Goal: Transaction & Acquisition: Purchase product/service

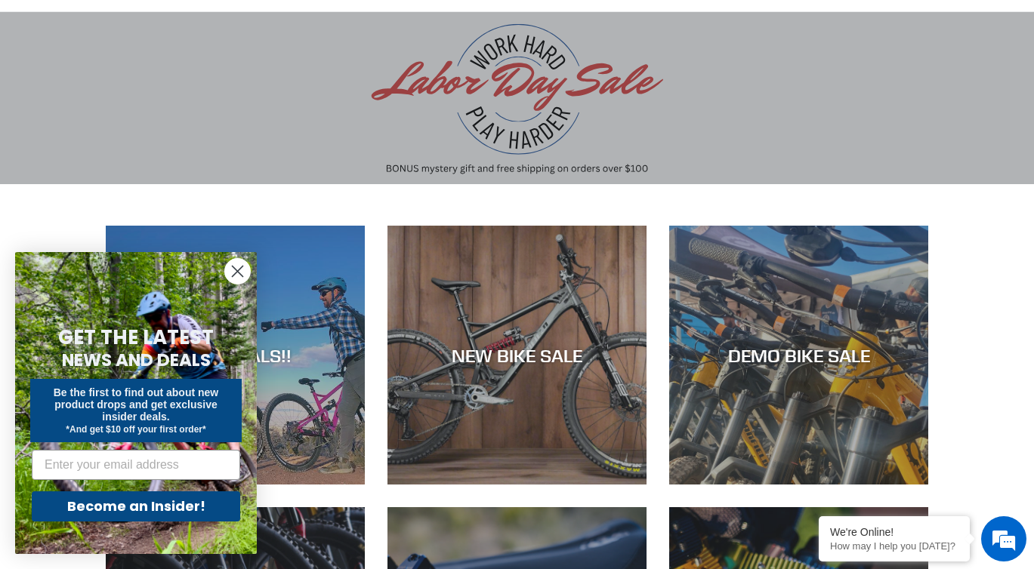
scroll to position [112, 0]
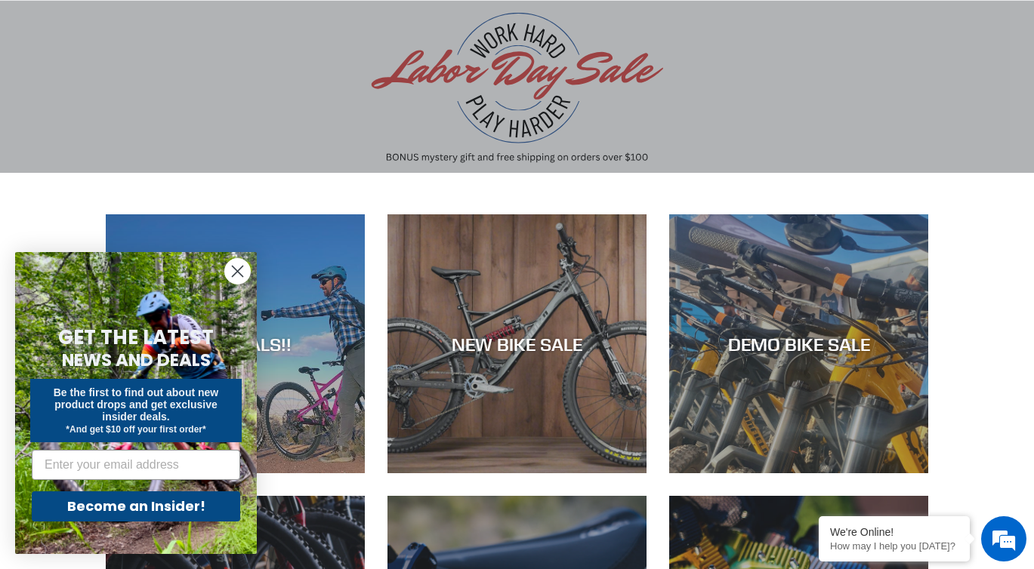
click at [235, 266] on circle "Close dialog" at bounding box center [237, 271] width 25 height 25
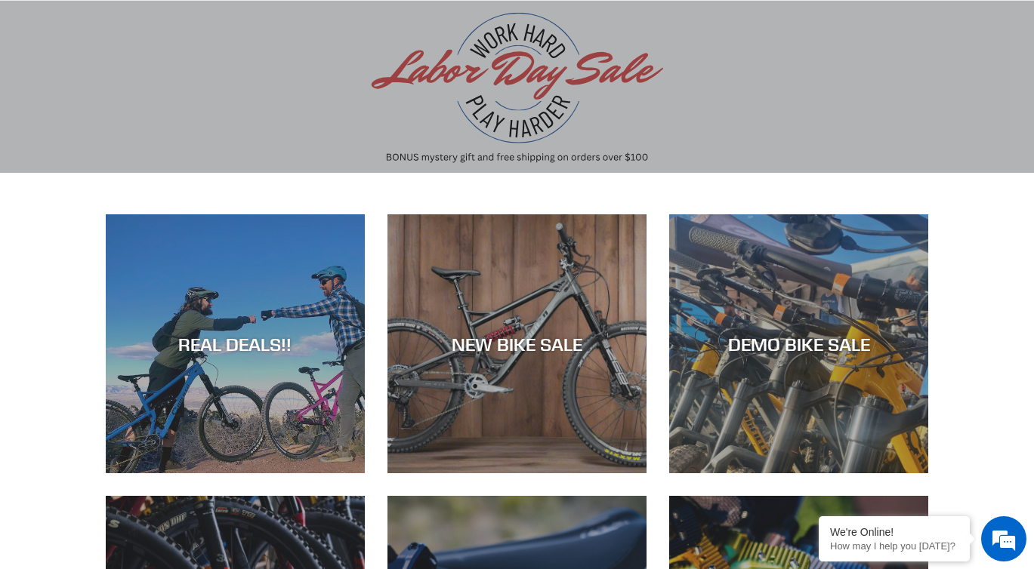
click at [231, 347] on div "REAL DEALS!!" at bounding box center [235, 344] width 259 height 22
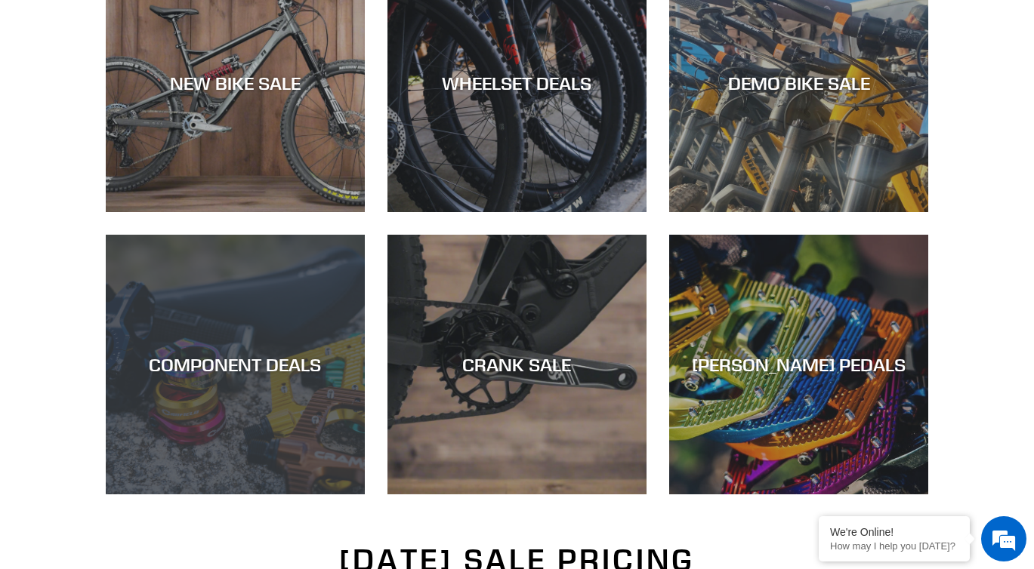
scroll to position [515, 0]
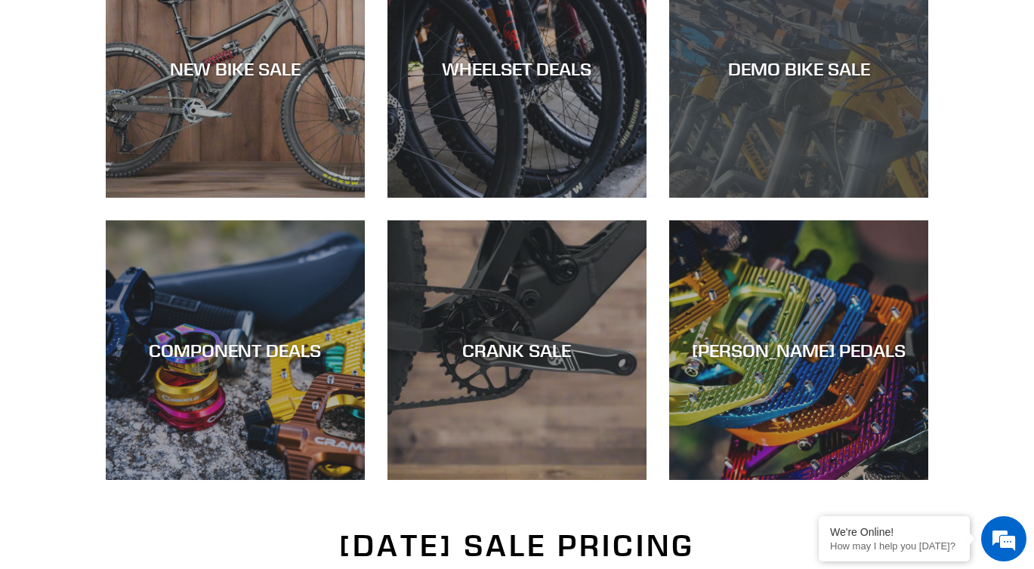
click at [747, 198] on div "DEMO BIKE SALE" at bounding box center [798, 198] width 259 height 0
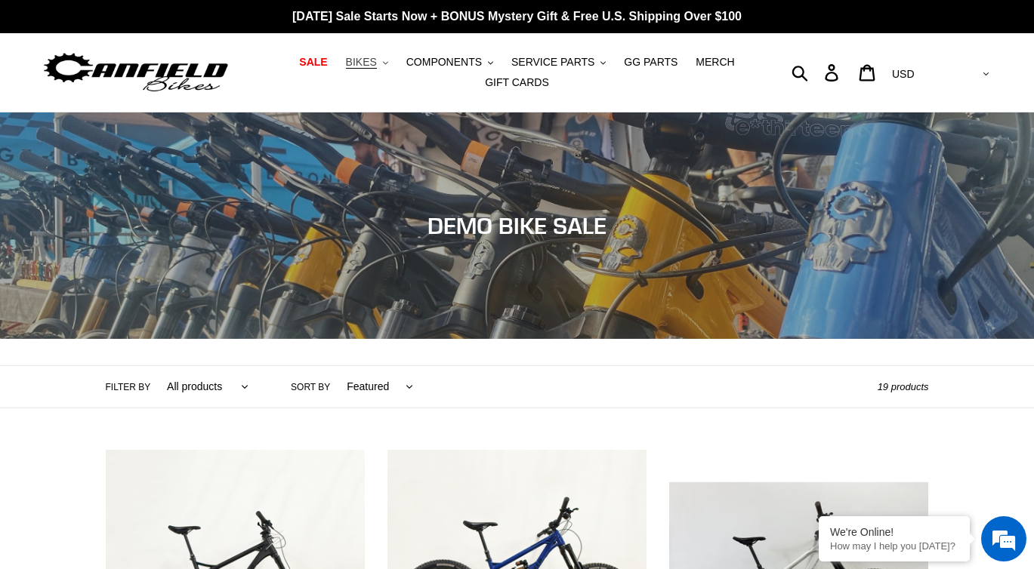
click at [372, 66] on span "BIKES" at bounding box center [361, 62] width 31 height 13
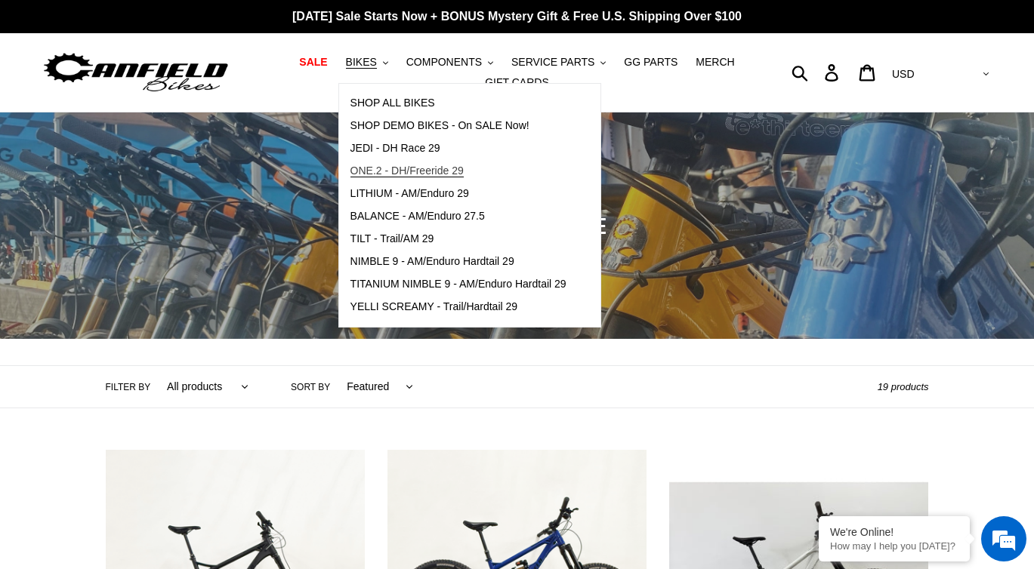
click at [414, 176] on span "ONE.2 - DH/Freeride 29" at bounding box center [406, 171] width 113 height 13
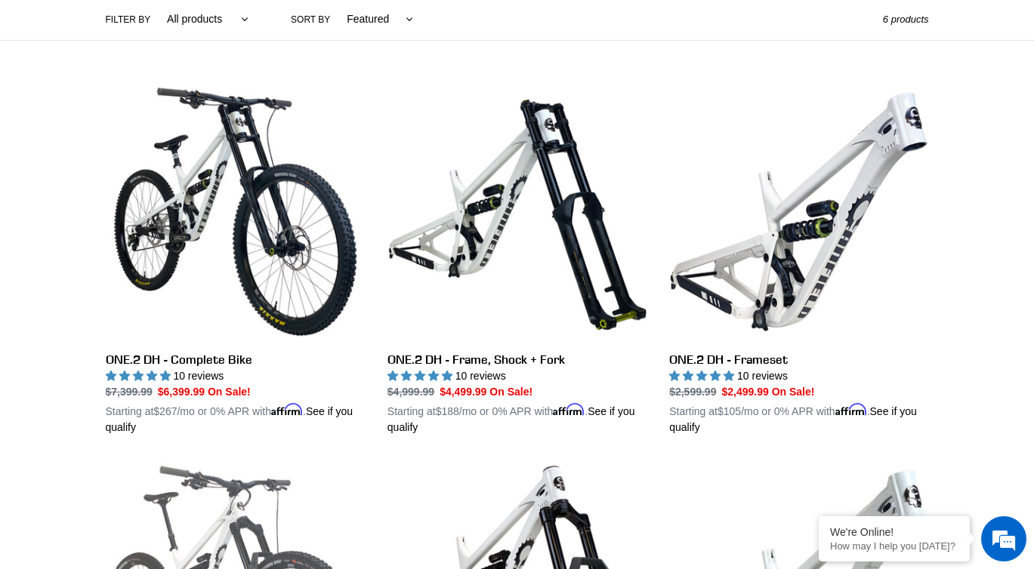
scroll to position [359, 0]
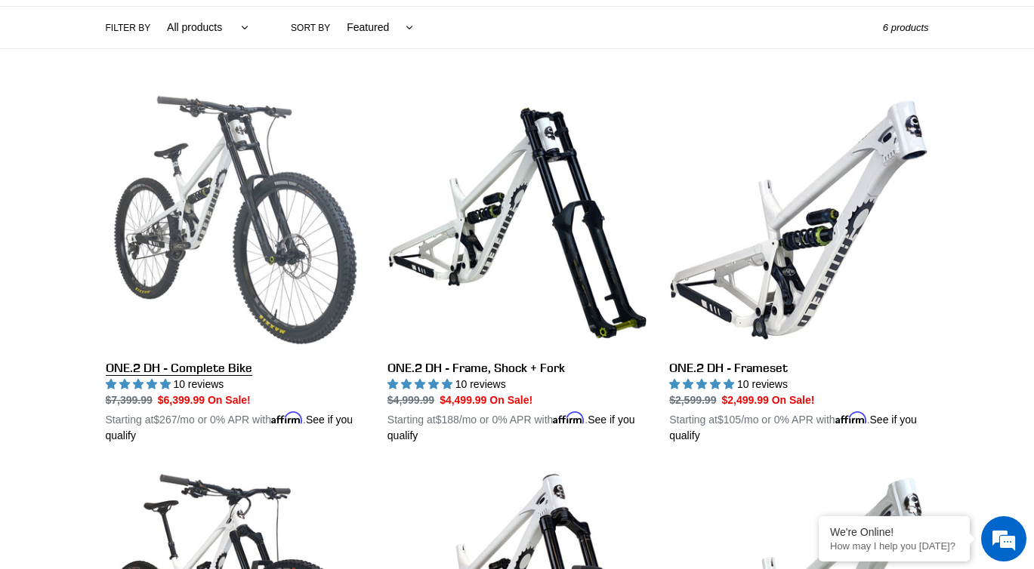
click at [251, 224] on link "ONE.2 DH - Complete Bike" at bounding box center [235, 267] width 259 height 353
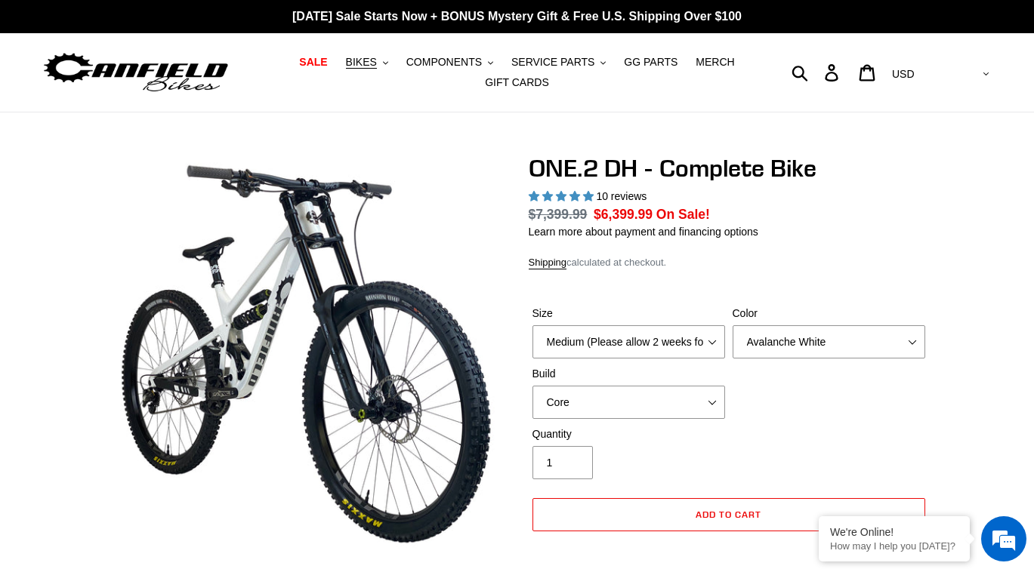
select select "highest-rating"
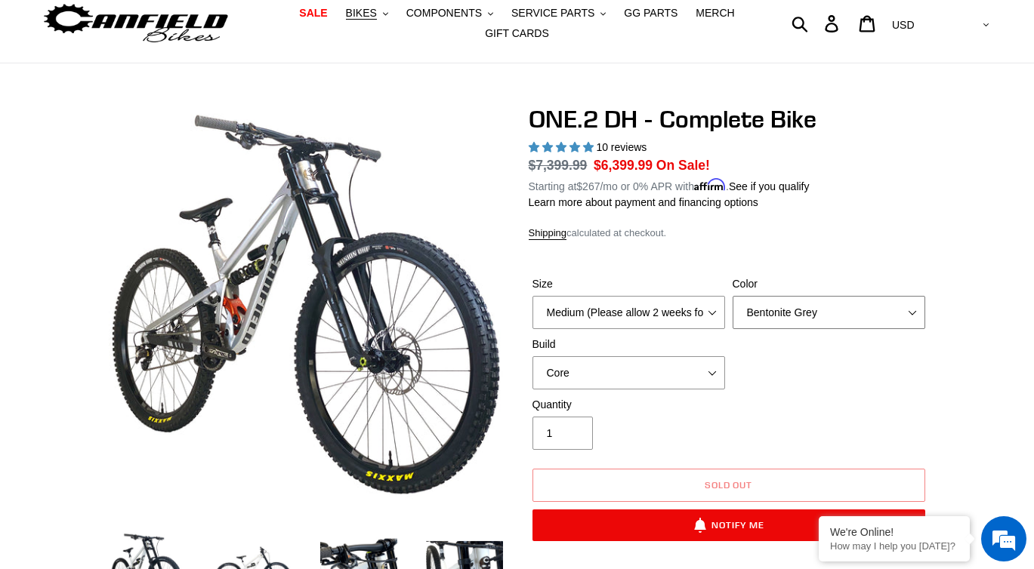
scroll to position [51, 0]
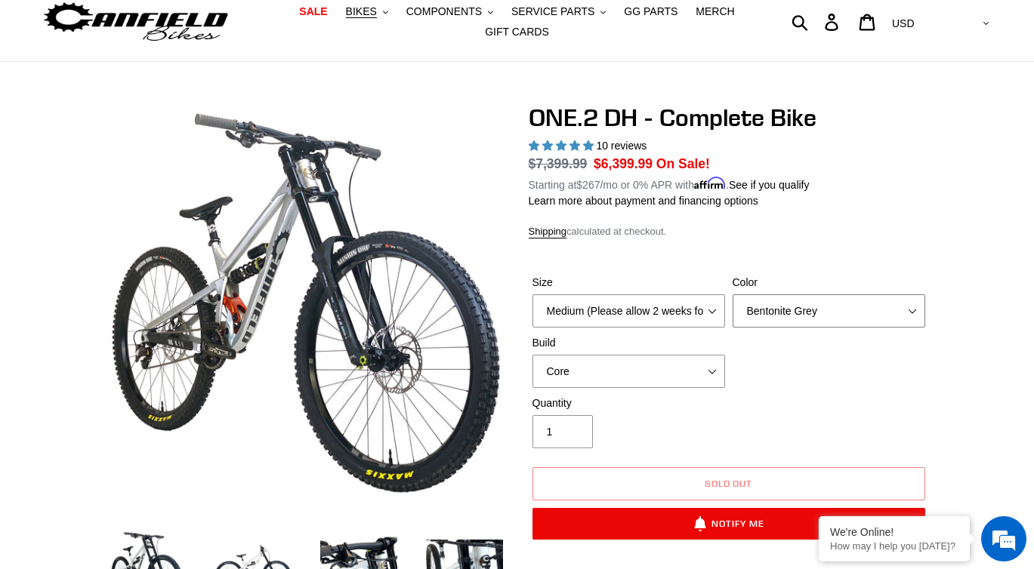
select select "Avalanche White"
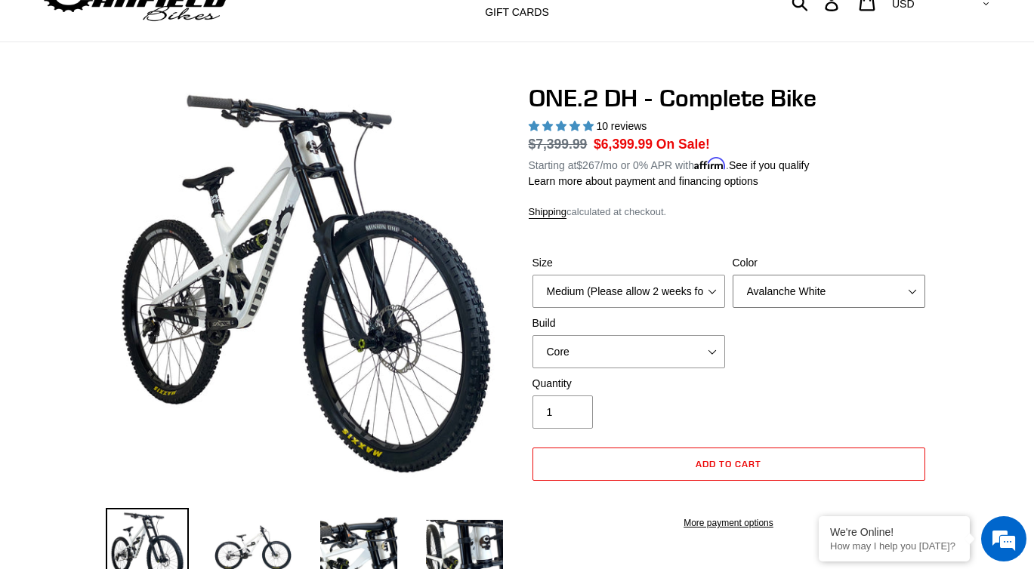
scroll to position [129, 0]
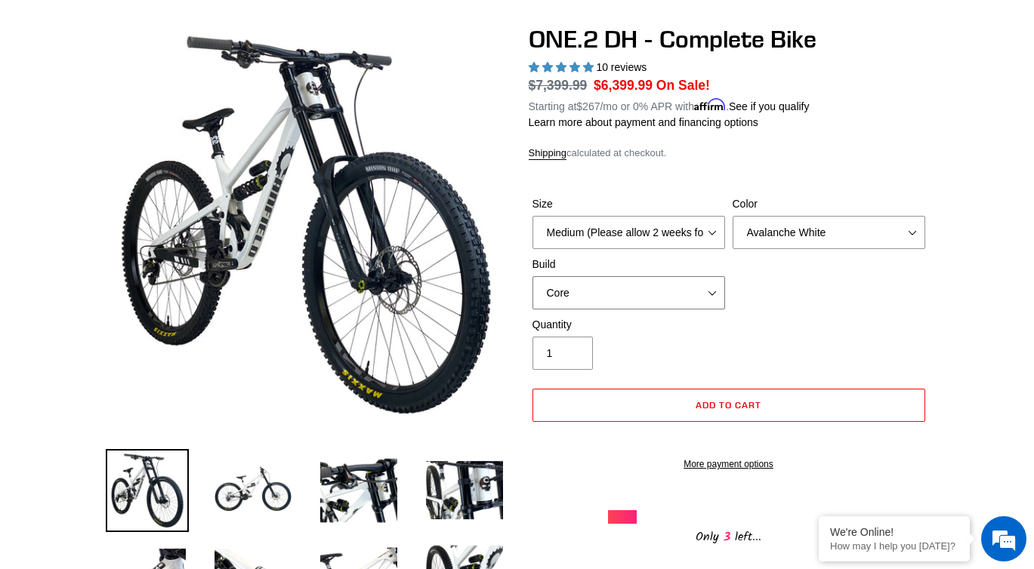
select select "Pro"
click at [757, 334] on div "Quantity 1" at bounding box center [729, 347] width 400 height 60
click at [273, 495] on img at bounding box center [252, 490] width 83 height 83
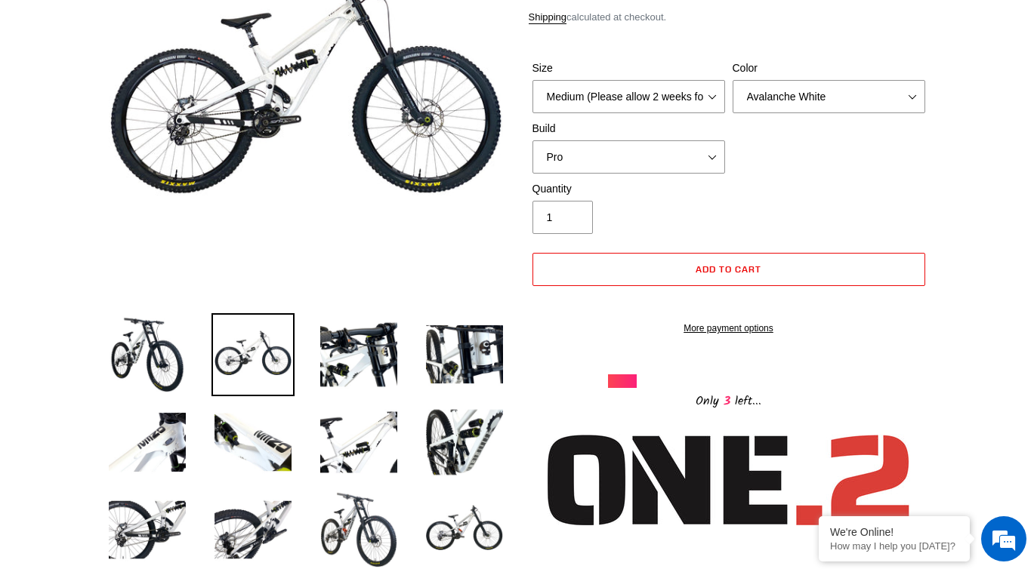
scroll to position [210, 0]
